Goal: Transaction & Acquisition: Purchase product/service

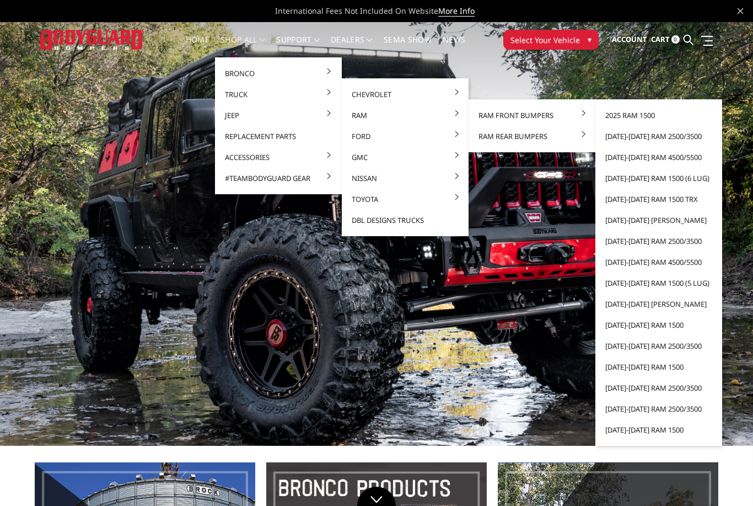
click at [684, 135] on link "[DATE]-[DATE] Ram 2500/3500" at bounding box center [659, 136] width 118 height 21
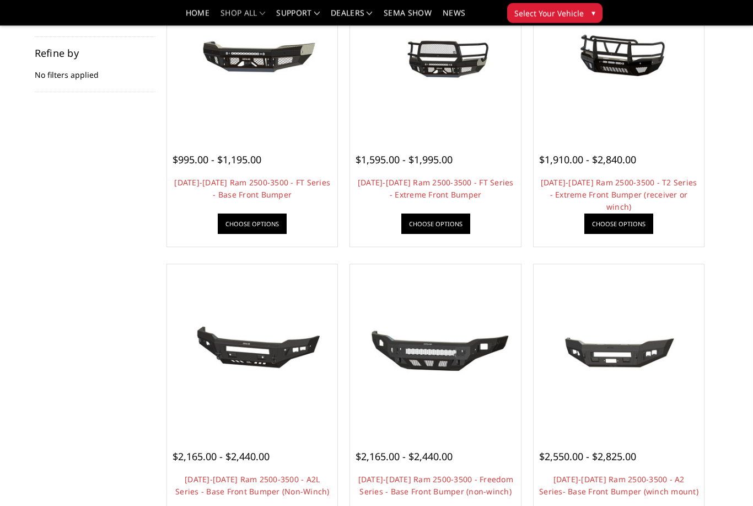
scroll to position [173, 0]
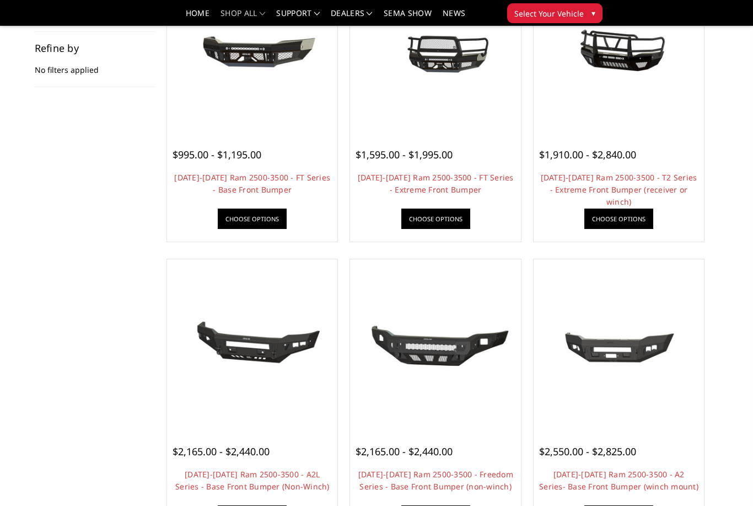
click at [447, 80] on img at bounding box center [435, 47] width 165 height 165
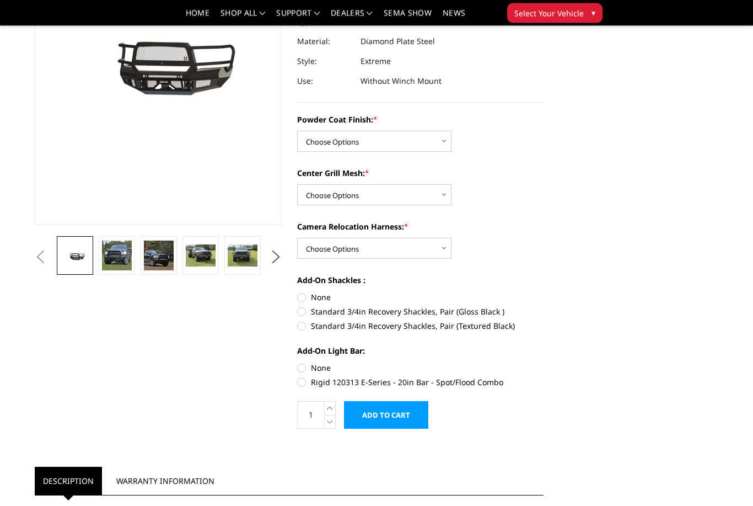
scroll to position [162, 0]
click at [283, 252] on button "Next" at bounding box center [275, 257] width 17 height 17
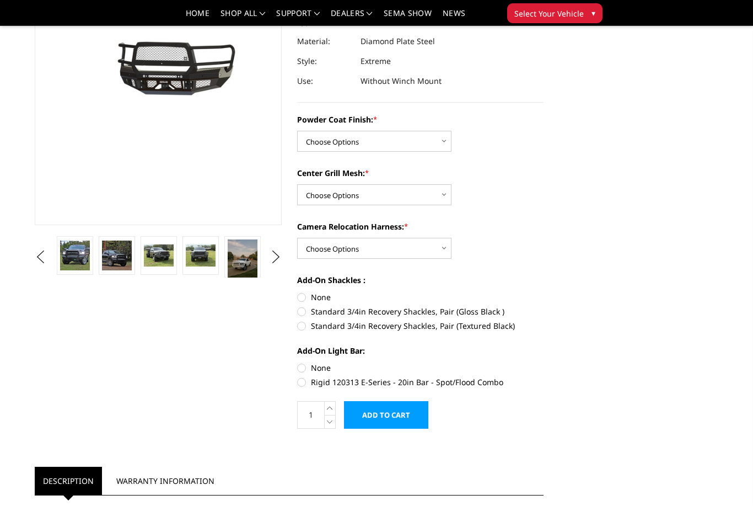
click at [283, 253] on button "Next" at bounding box center [275, 257] width 17 height 17
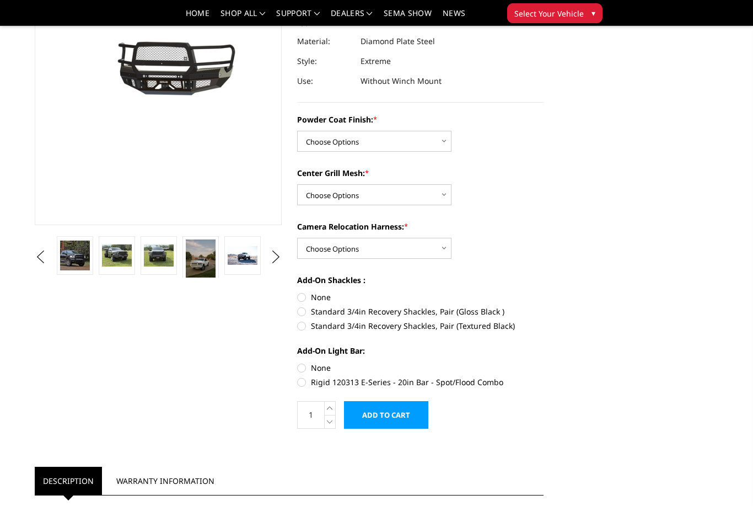
click at [283, 257] on button "Next" at bounding box center [275, 257] width 17 height 17
click at [284, 259] on button "Next" at bounding box center [275, 257] width 17 height 17
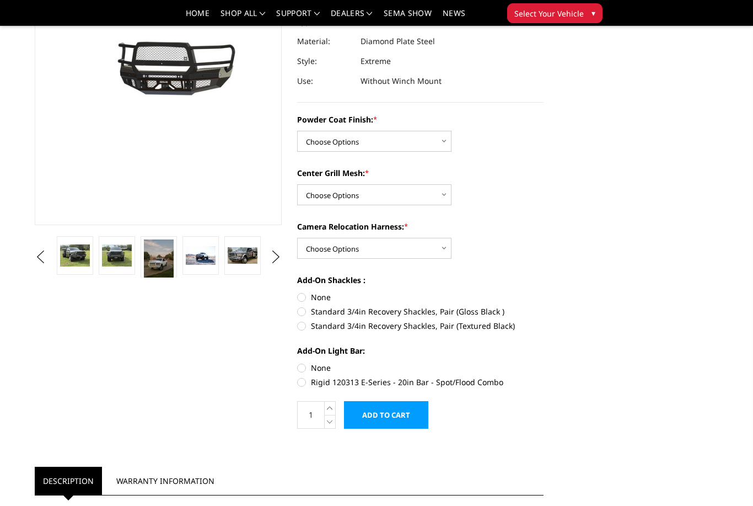
click at [284, 259] on button "Next" at bounding box center [275, 257] width 17 height 17
click at [284, 260] on button "Next" at bounding box center [275, 257] width 17 height 17
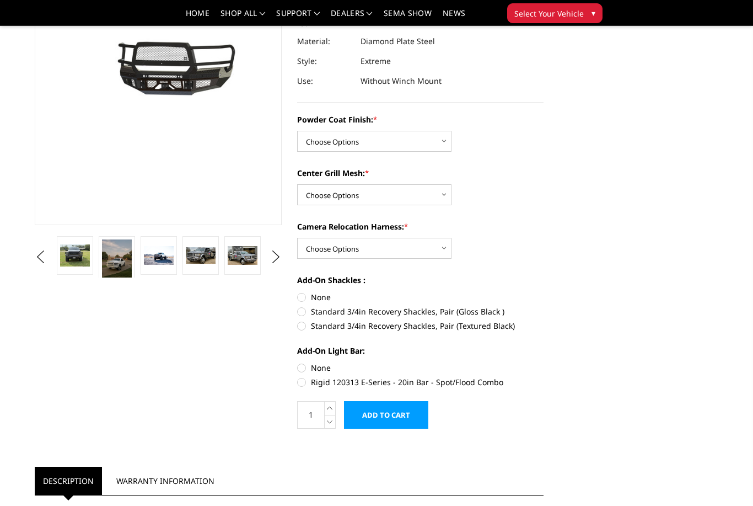
click at [284, 257] on button "Next" at bounding box center [275, 257] width 17 height 17
click at [283, 260] on button "Next" at bounding box center [275, 257] width 17 height 17
click at [284, 259] on button "Next" at bounding box center [275, 257] width 17 height 17
click at [283, 256] on button "Next" at bounding box center [275, 257] width 17 height 17
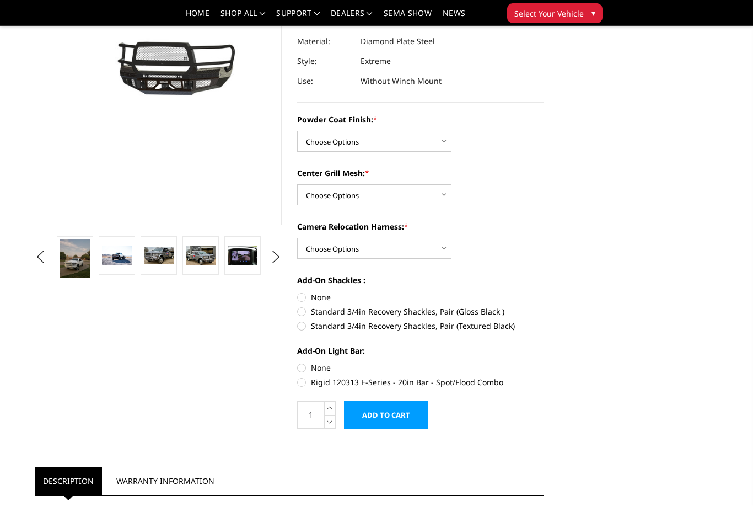
click at [281, 259] on button "Next" at bounding box center [275, 257] width 17 height 17
click at [282, 260] on button "Next" at bounding box center [275, 257] width 17 height 17
click at [214, 255] on img at bounding box center [201, 255] width 30 height 20
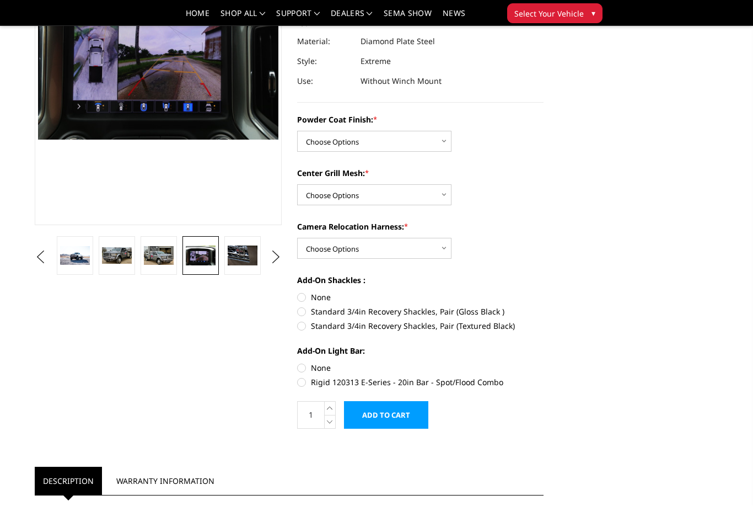
click at [282, 264] on button "Next" at bounding box center [275, 257] width 17 height 17
click at [212, 254] on img at bounding box center [201, 255] width 30 height 20
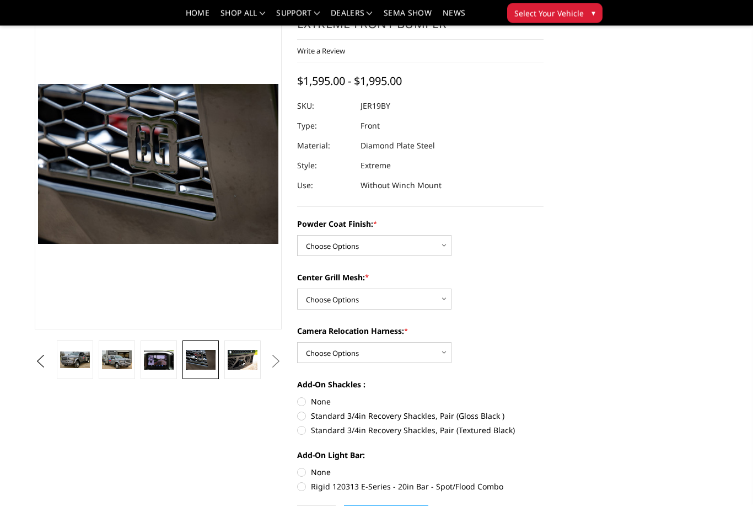
scroll to position [57, 0]
click at [247, 357] on img at bounding box center [243, 359] width 30 height 20
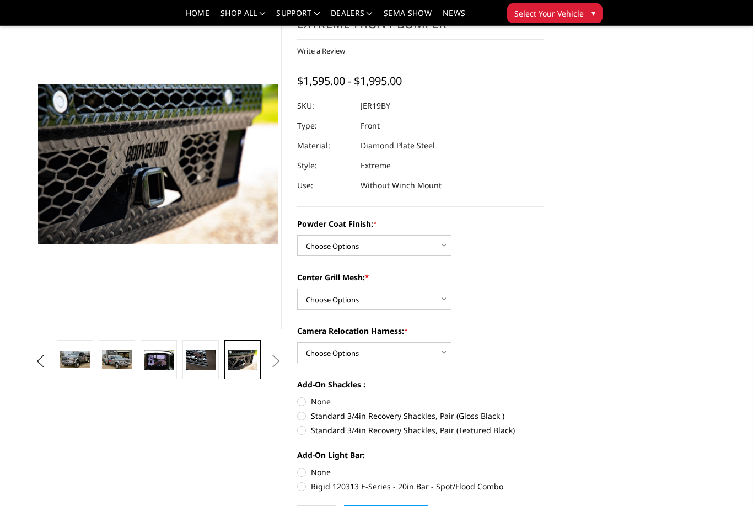
click at [276, 354] on button "Next" at bounding box center [275, 361] width 17 height 17
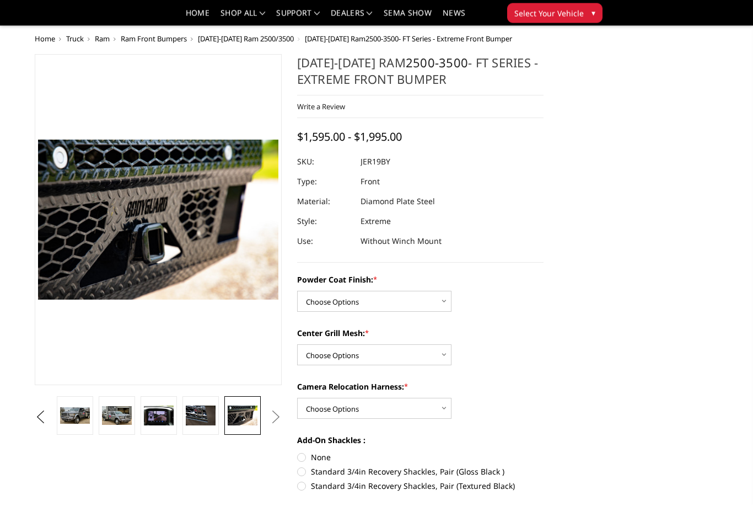
scroll to position [0, 0]
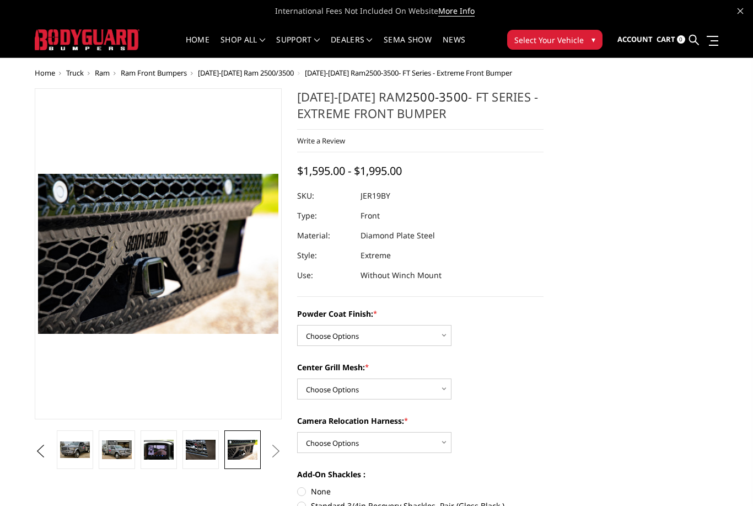
click at [49, 443] on button "Previous" at bounding box center [40, 451] width 17 height 17
click at [125, 447] on img at bounding box center [117, 449] width 30 height 16
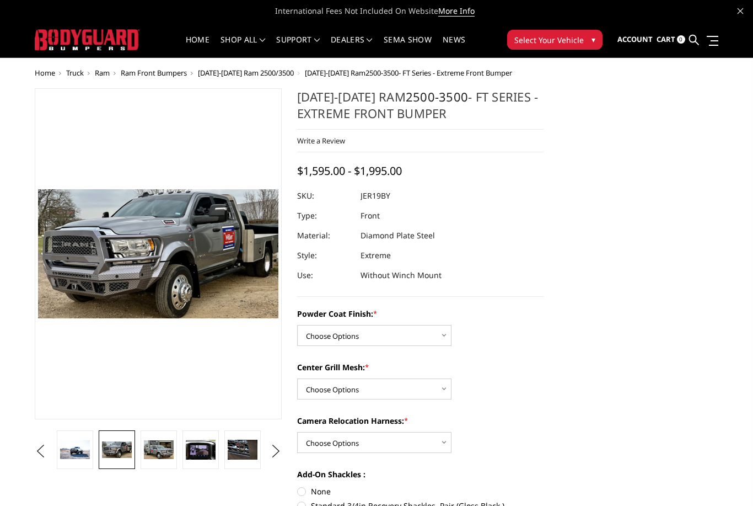
click at [82, 448] on img at bounding box center [75, 449] width 30 height 19
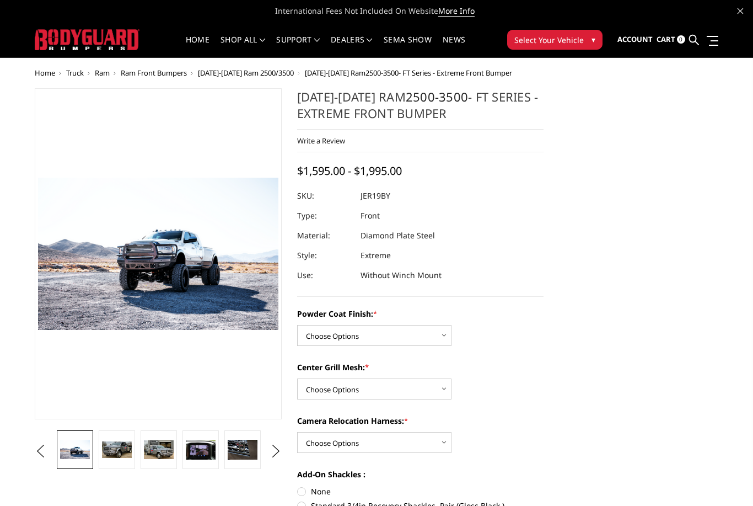
click at [463, 41] on link "News" at bounding box center [454, 46] width 23 height 21
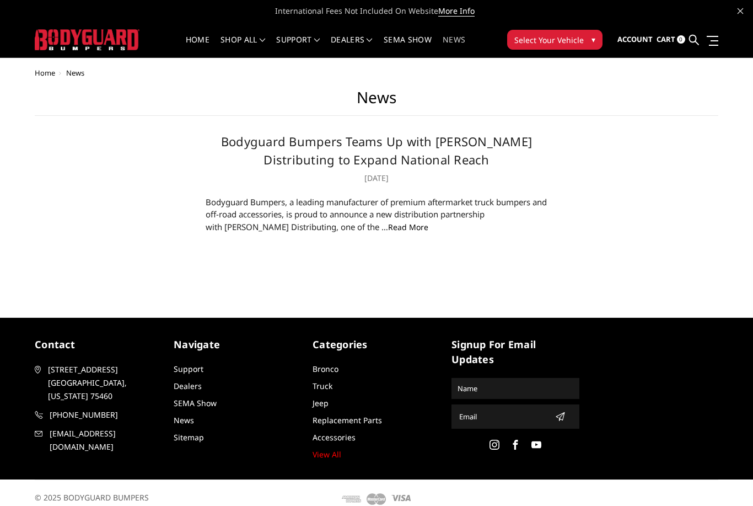
click at [198, 42] on link "Home" at bounding box center [198, 46] width 24 height 21
